Goal: Check status: Check status

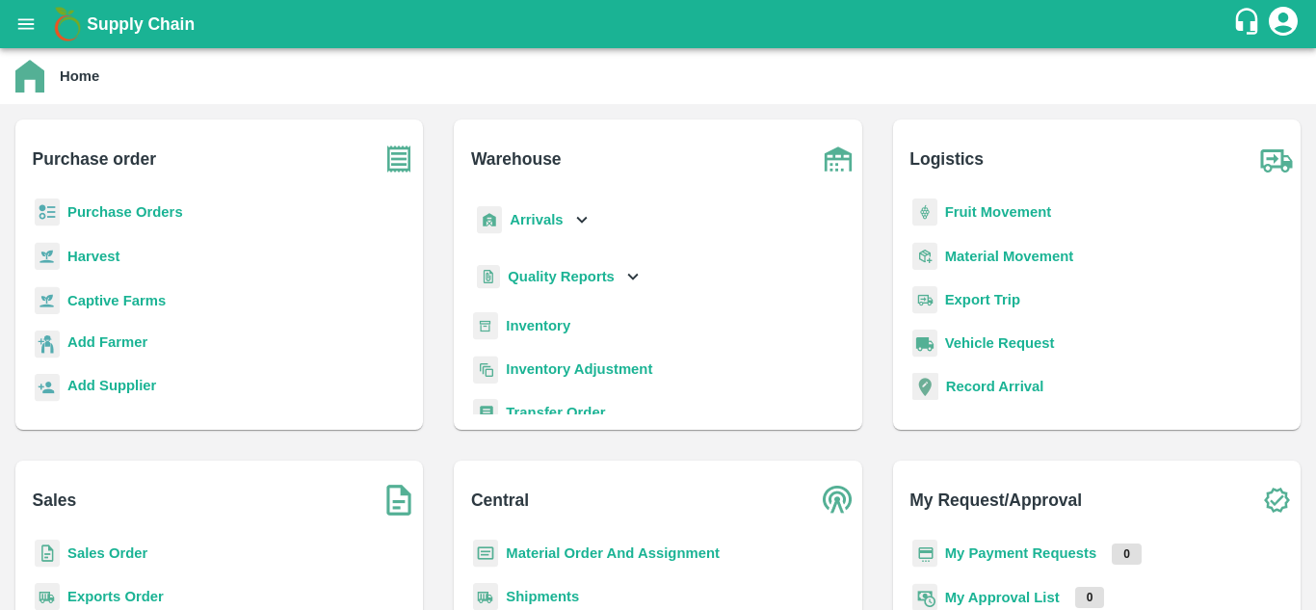
click at [127, 213] on b "Purchase Orders" at bounding box center [125, 211] width 116 height 15
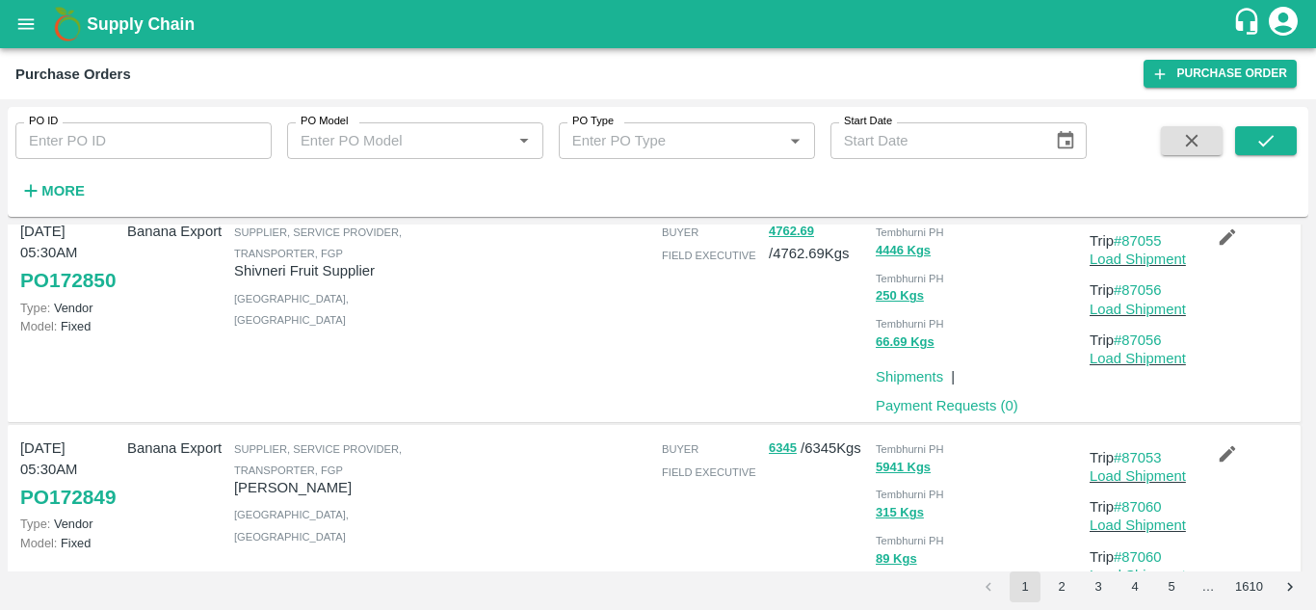
scroll to position [696, 0]
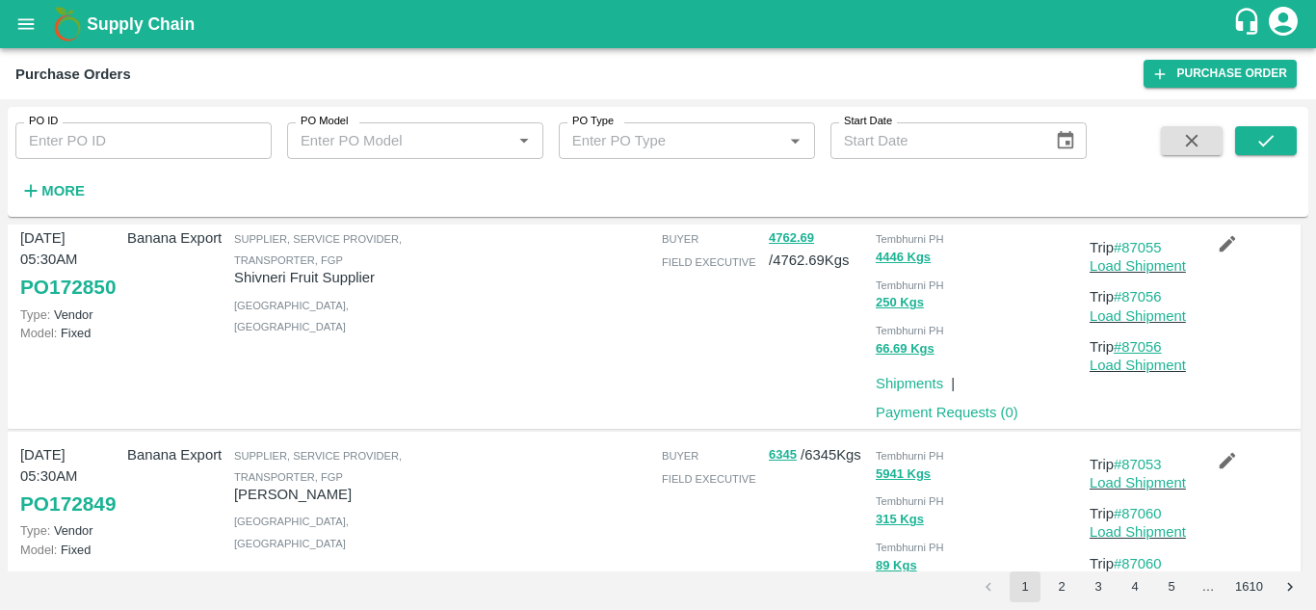
click at [1149, 352] on link "#87056" at bounding box center [1138, 346] width 48 height 15
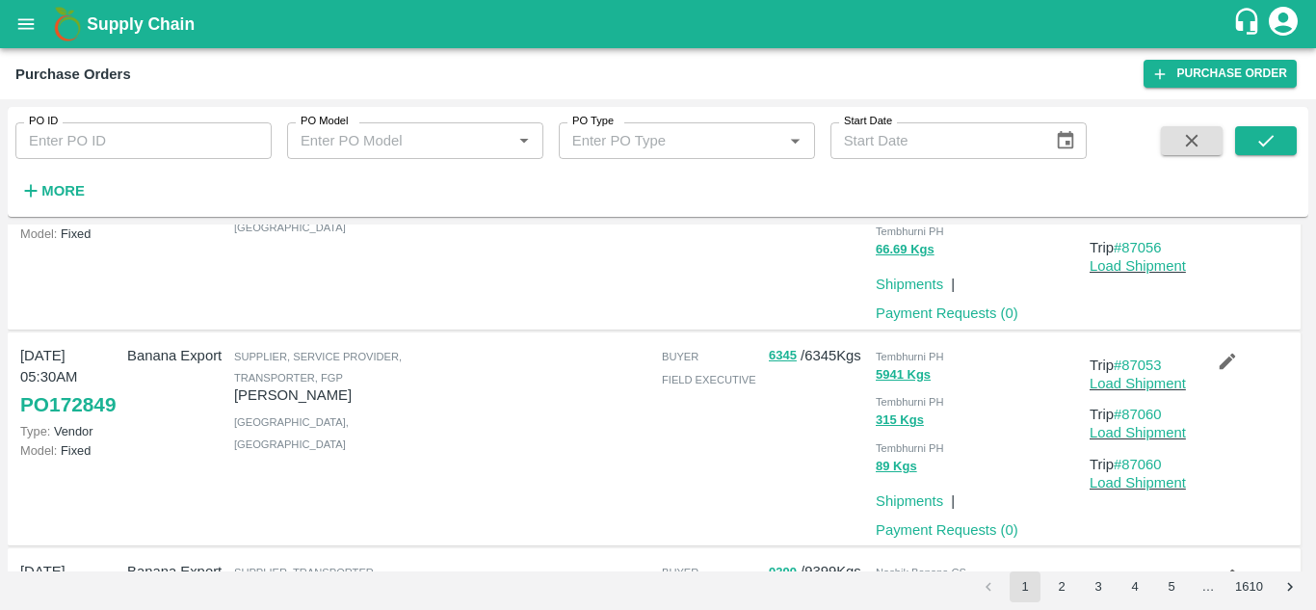
scroll to position [797, 0]
click at [1148, 469] on link "#87060" at bounding box center [1138, 462] width 48 height 15
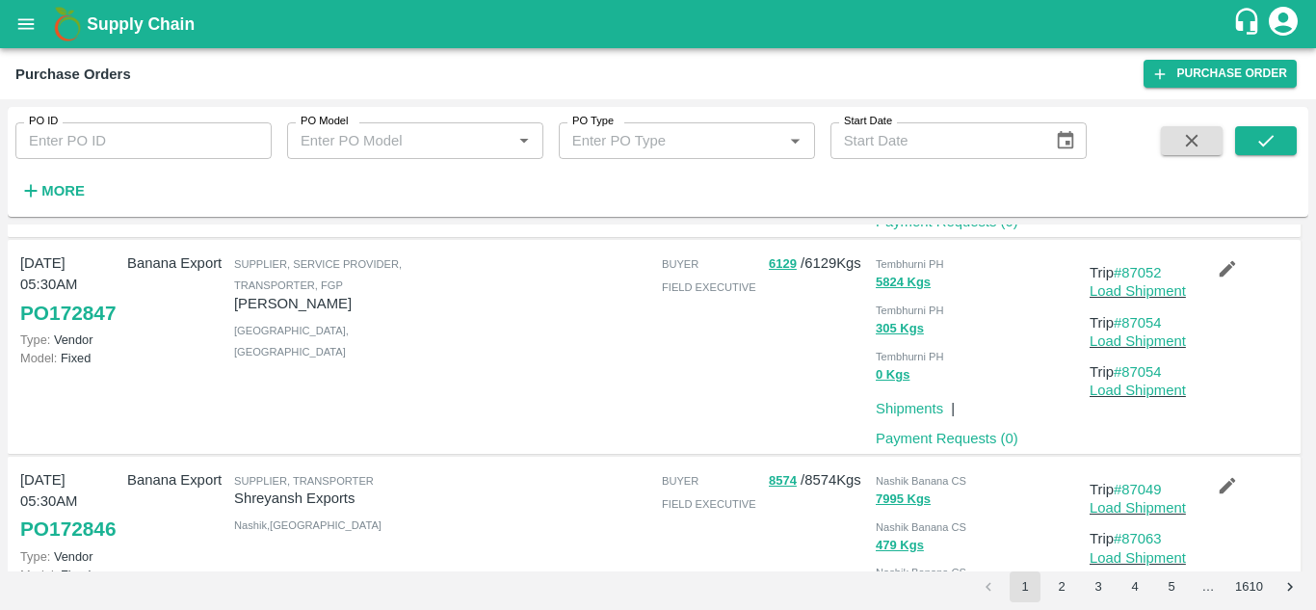
scroll to position [1321, 0]
click at [1156, 371] on link "#87054" at bounding box center [1138, 370] width 48 height 15
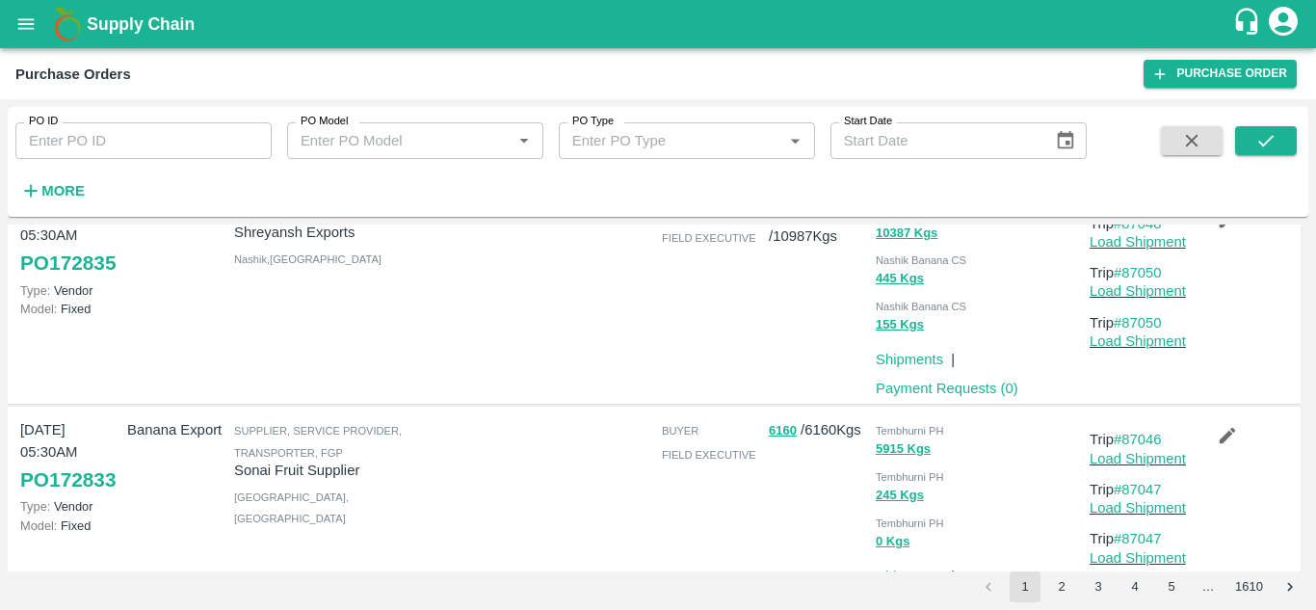
scroll to position [1872, 0]
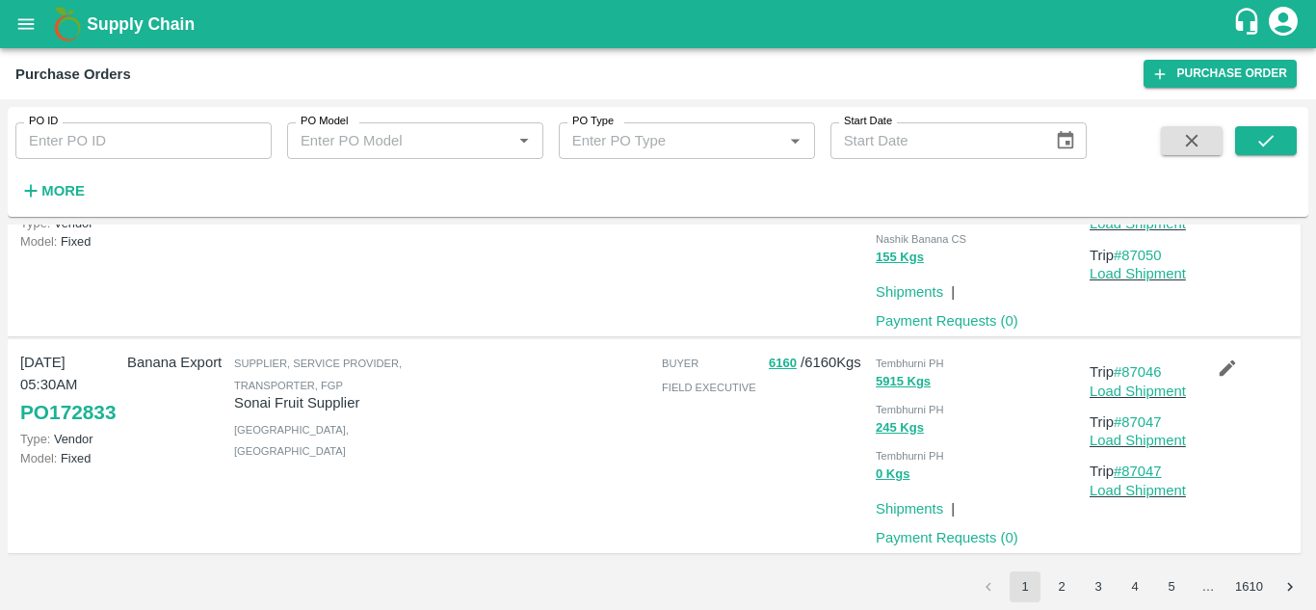
click at [1145, 471] on link "#87047" at bounding box center [1138, 471] width 48 height 15
click at [1064, 587] on button "2" at bounding box center [1062, 586] width 31 height 31
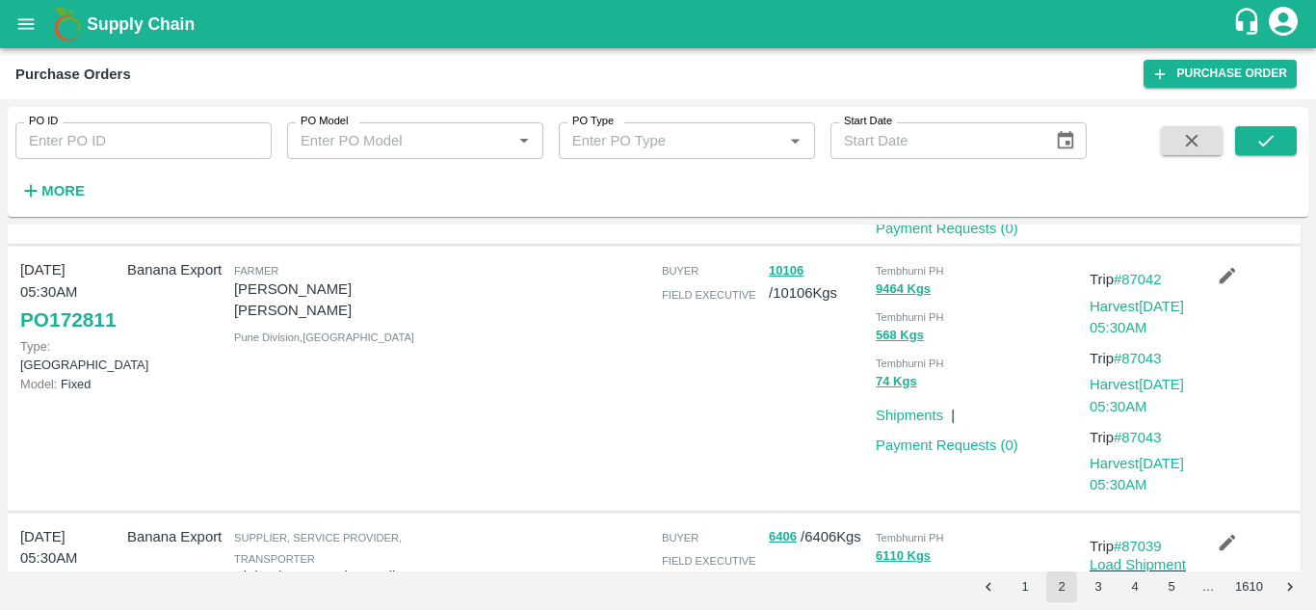
scroll to position [231, 0]
click at [1145, 437] on link "#87043" at bounding box center [1138, 436] width 48 height 15
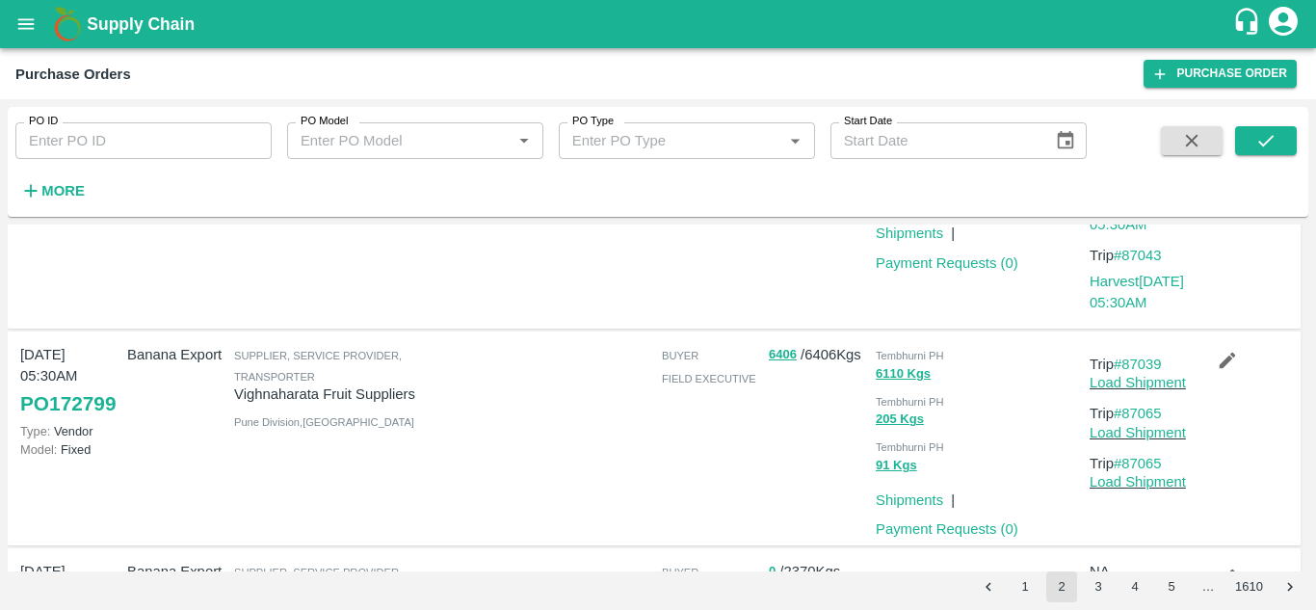
scroll to position [418, 0]
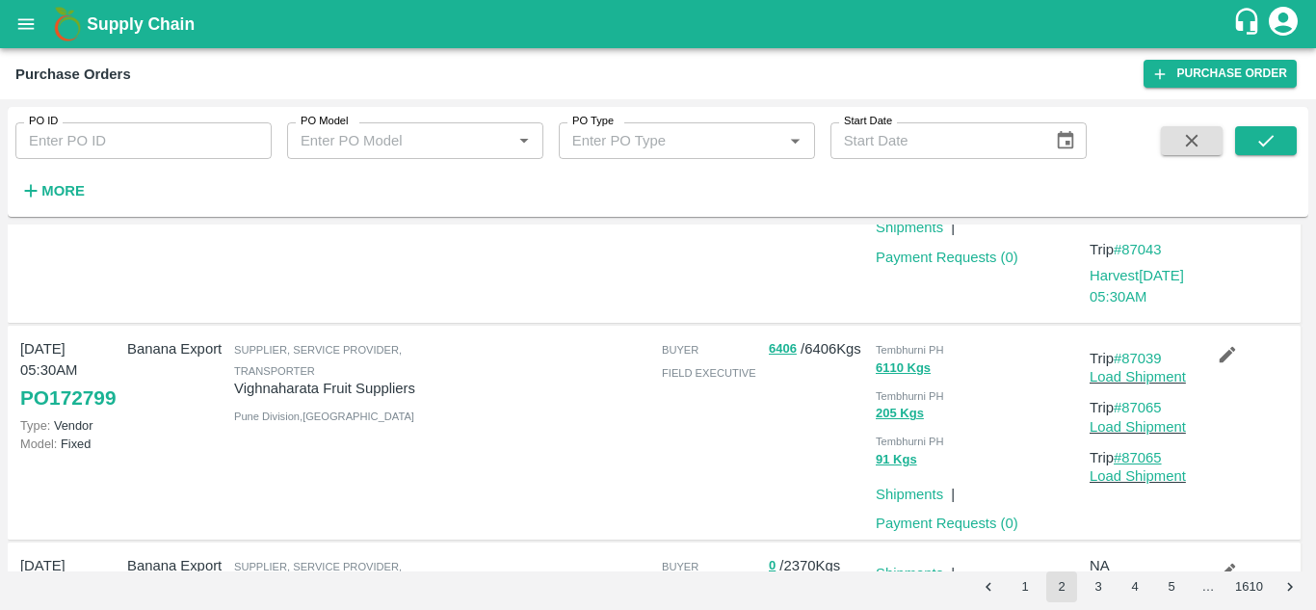
click at [1150, 462] on link "#87065" at bounding box center [1138, 457] width 48 height 15
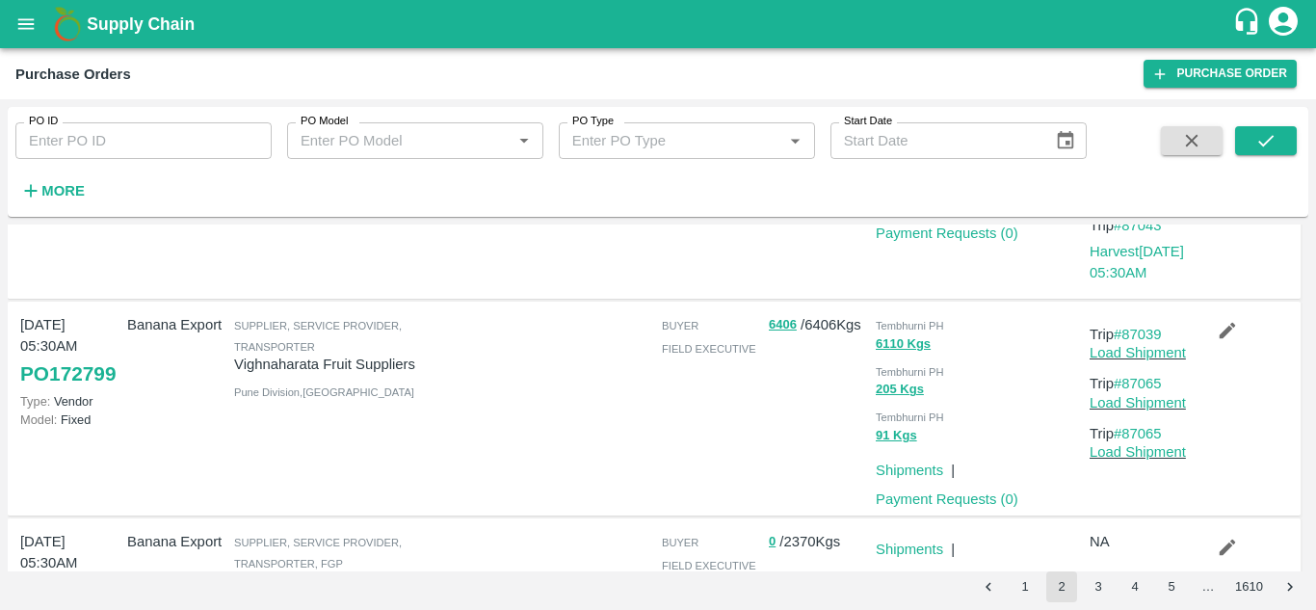
scroll to position [440, 0]
click at [1142, 434] on link "#87065" at bounding box center [1138, 435] width 48 height 15
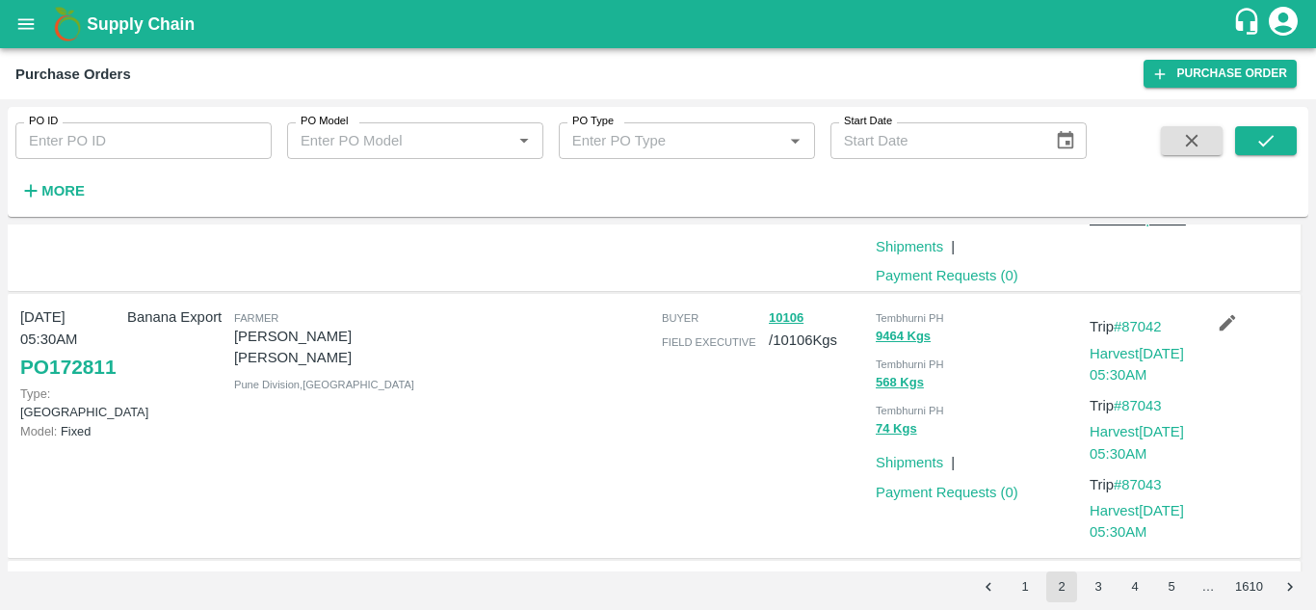
scroll to position [184, 0]
click at [1029, 584] on button "1" at bounding box center [1025, 586] width 31 height 31
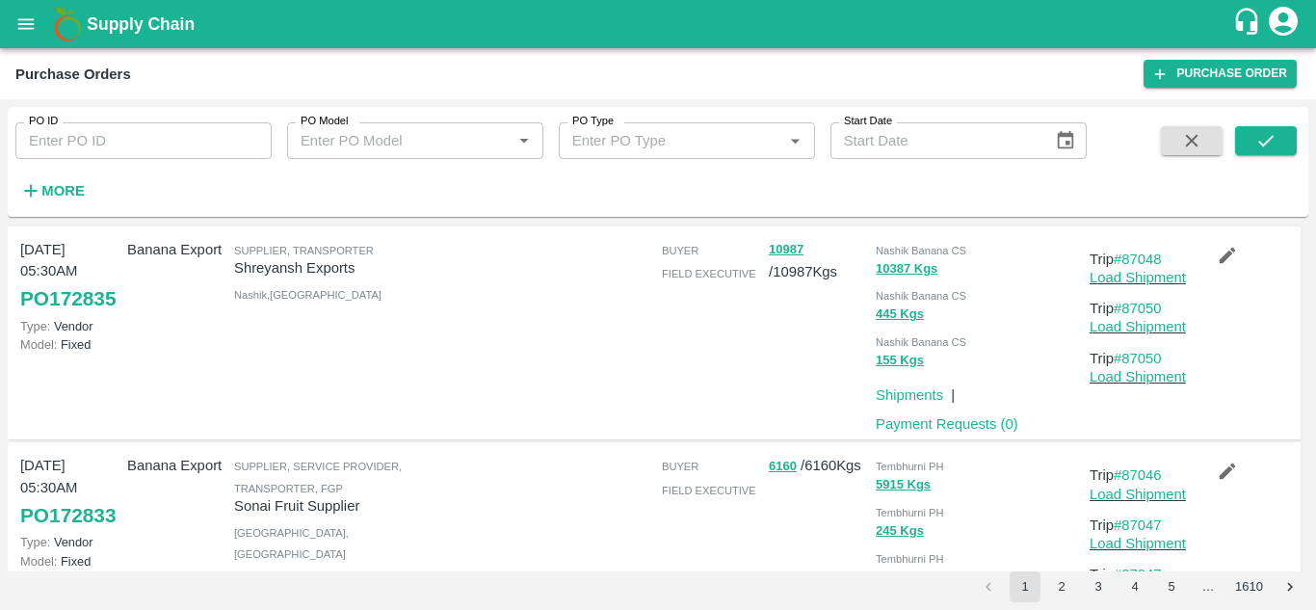
scroll to position [1872, 0]
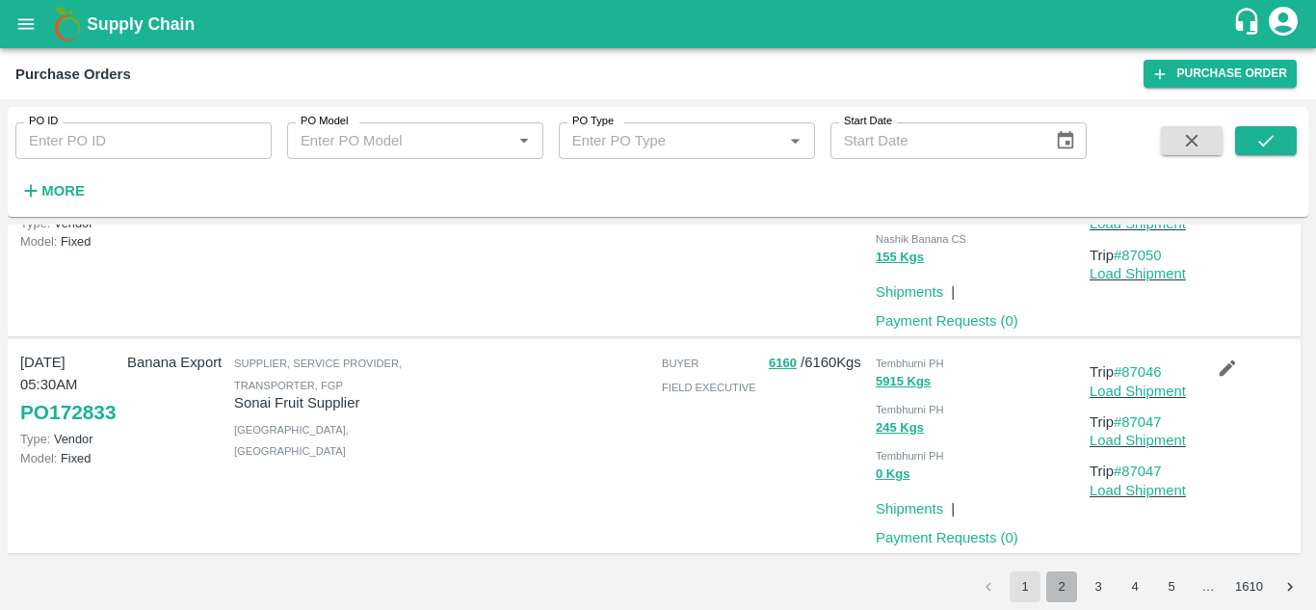
click at [1059, 588] on button "2" at bounding box center [1062, 586] width 31 height 31
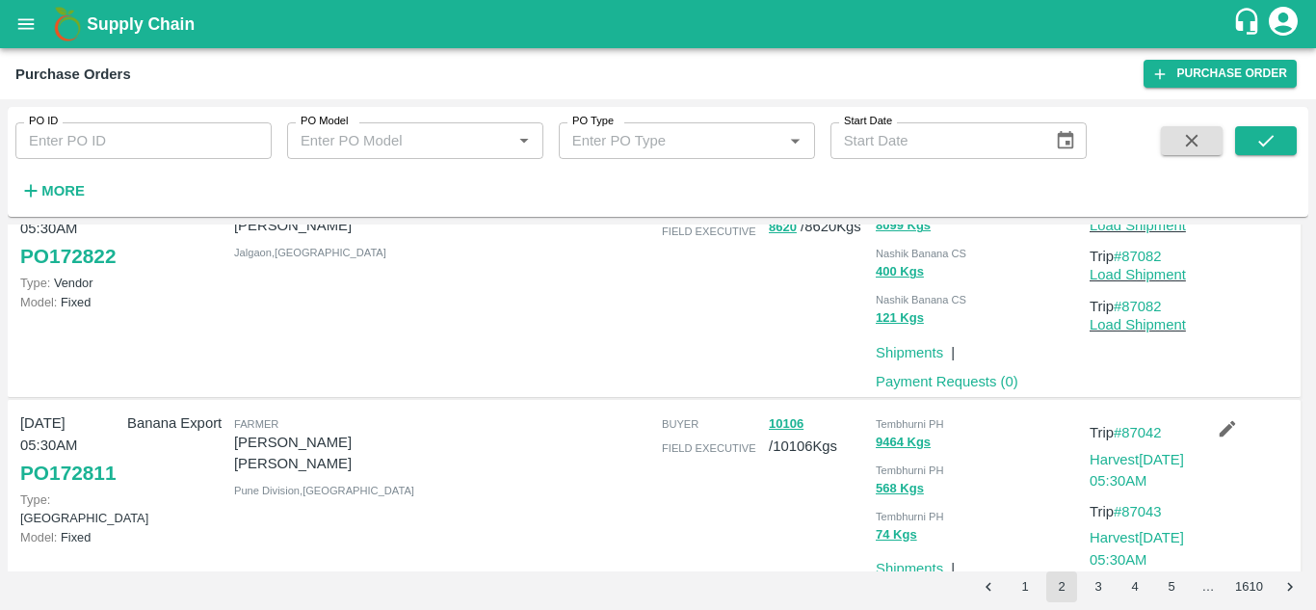
scroll to position [0, 0]
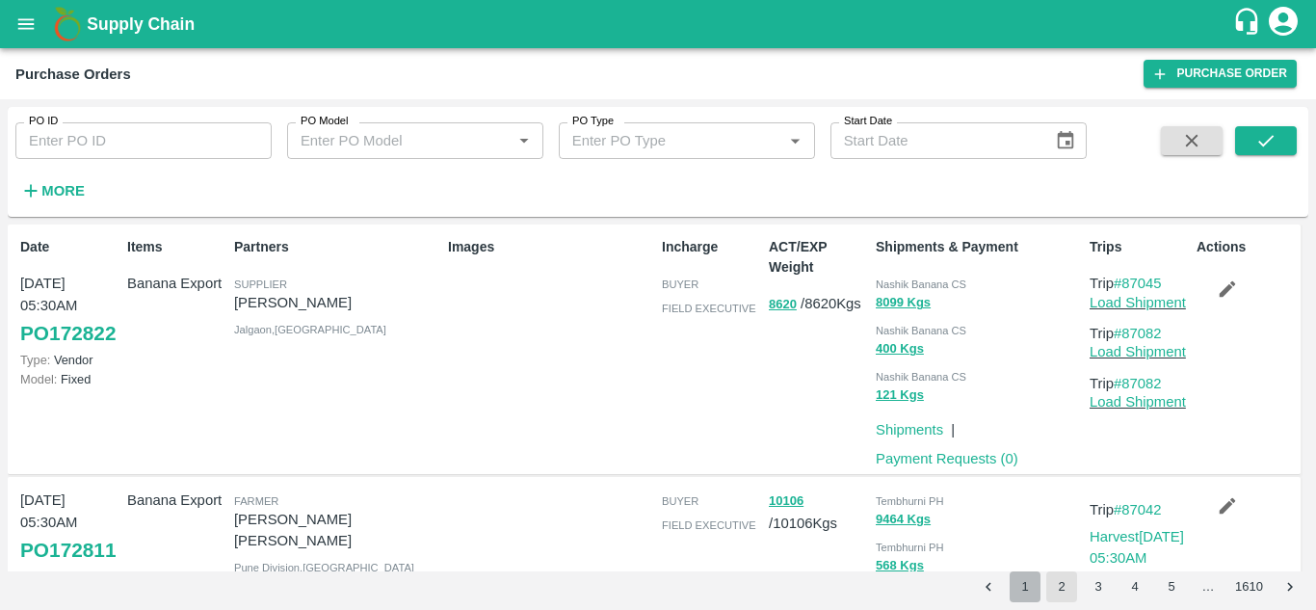
click at [1025, 589] on button "1" at bounding box center [1025, 586] width 31 height 31
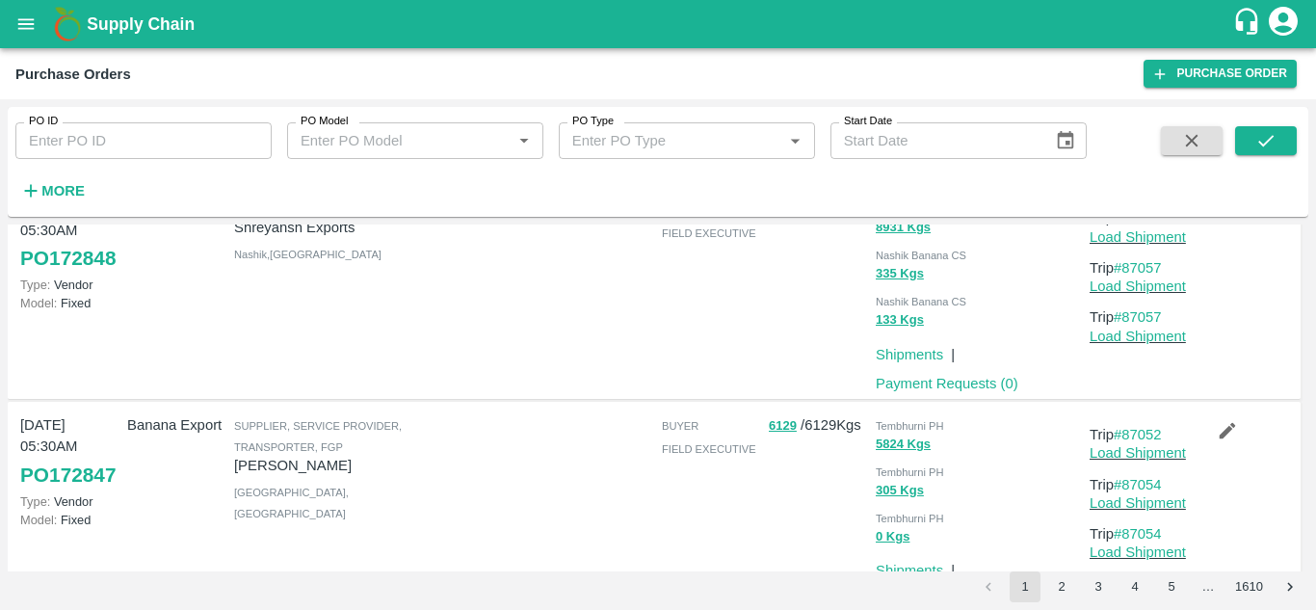
scroll to position [1258, 0]
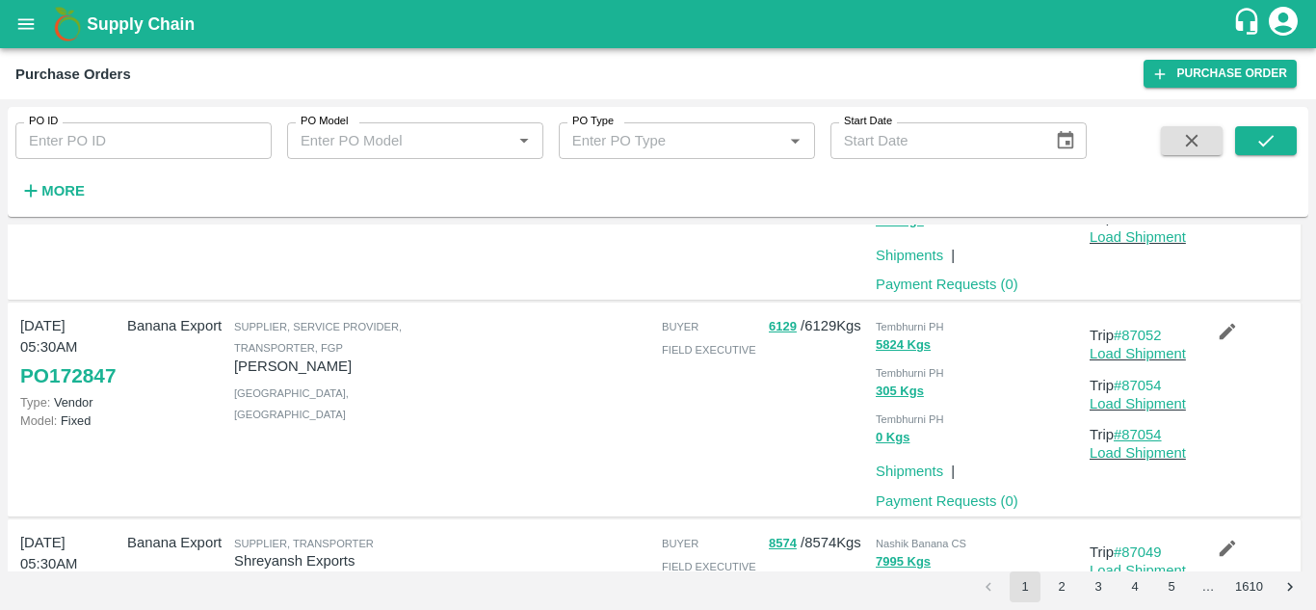
click at [1150, 439] on link "#87054" at bounding box center [1138, 434] width 48 height 15
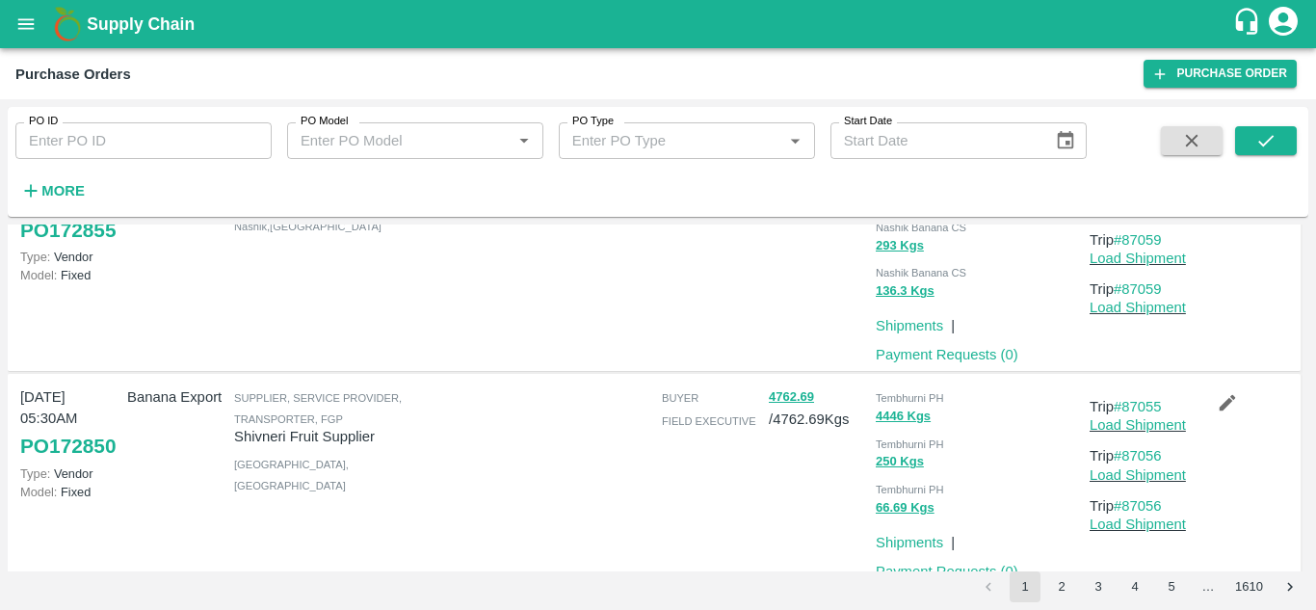
scroll to position [536, 0]
click at [1138, 499] on link "#87056" at bounding box center [1138, 506] width 48 height 15
